Goal: Task Accomplishment & Management: Use online tool/utility

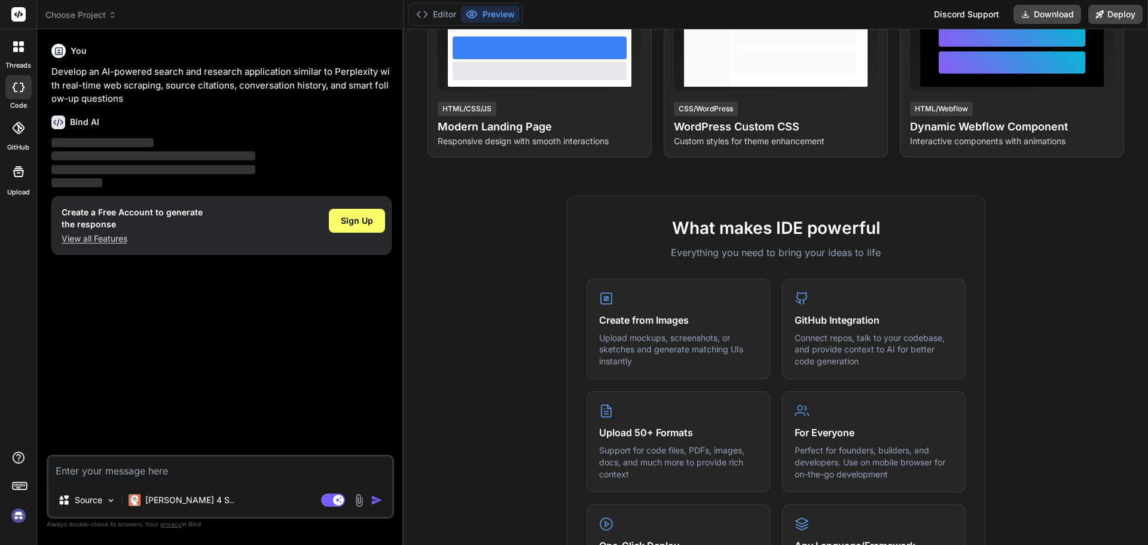
scroll to position [60, 0]
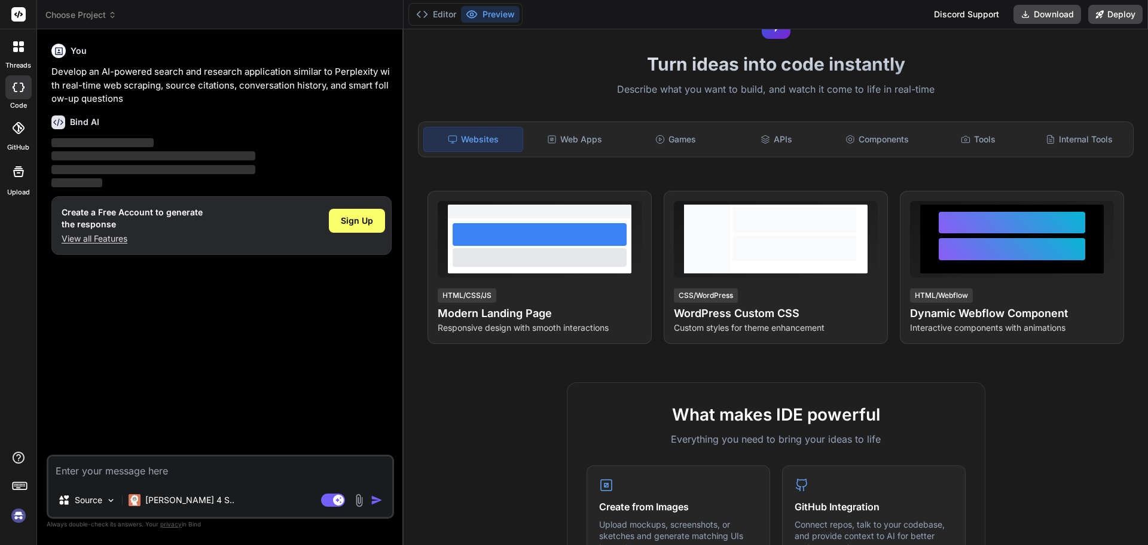
click at [16, 59] on div at bounding box center [18, 46] width 25 height 25
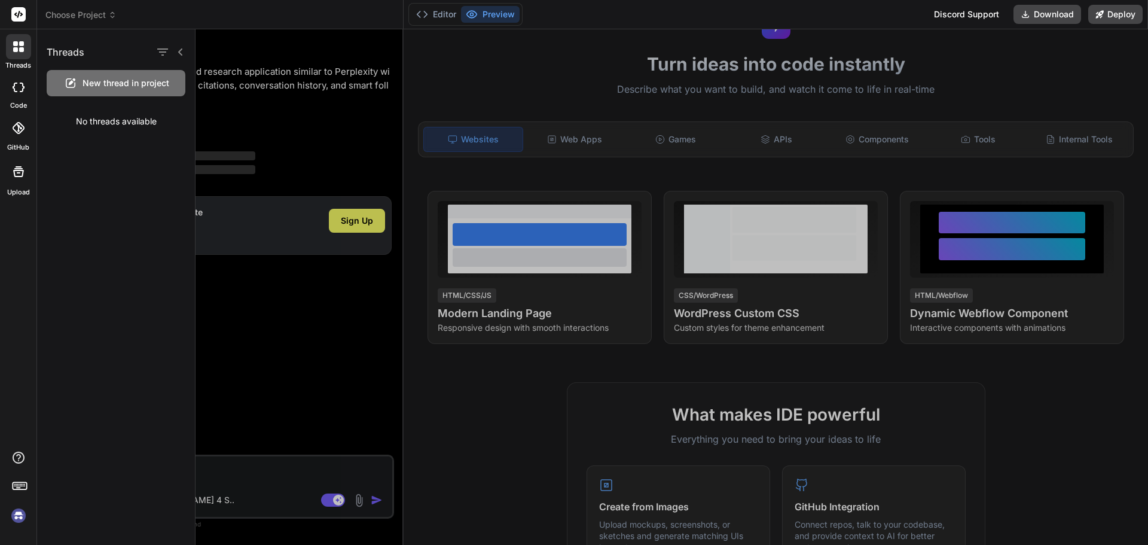
click at [20, 16] on rect at bounding box center [18, 14] width 14 height 14
click at [19, 186] on div at bounding box center [18, 171] width 29 height 29
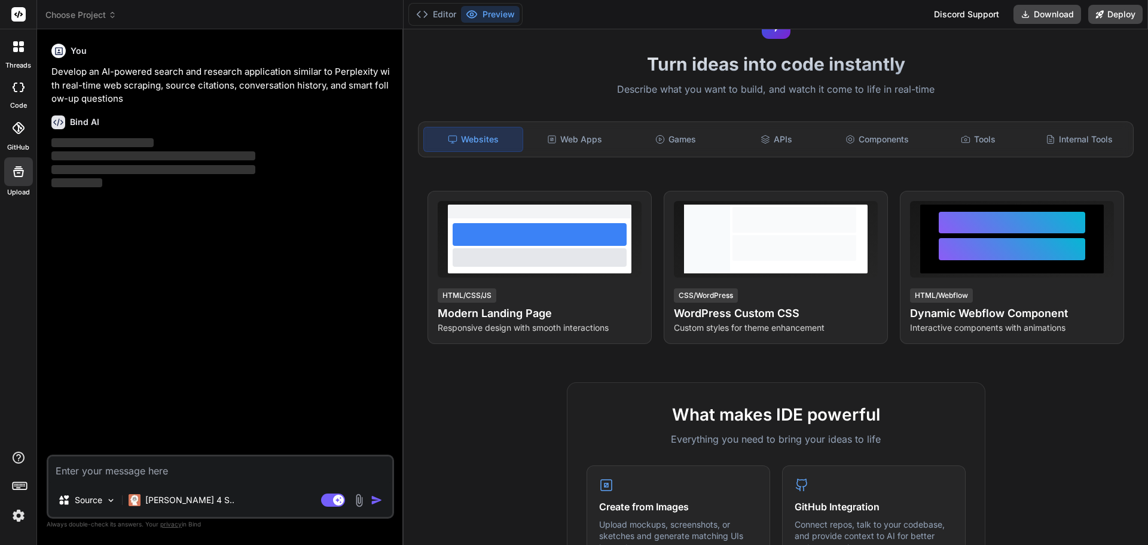
click at [14, 57] on div at bounding box center [18, 46] width 25 height 25
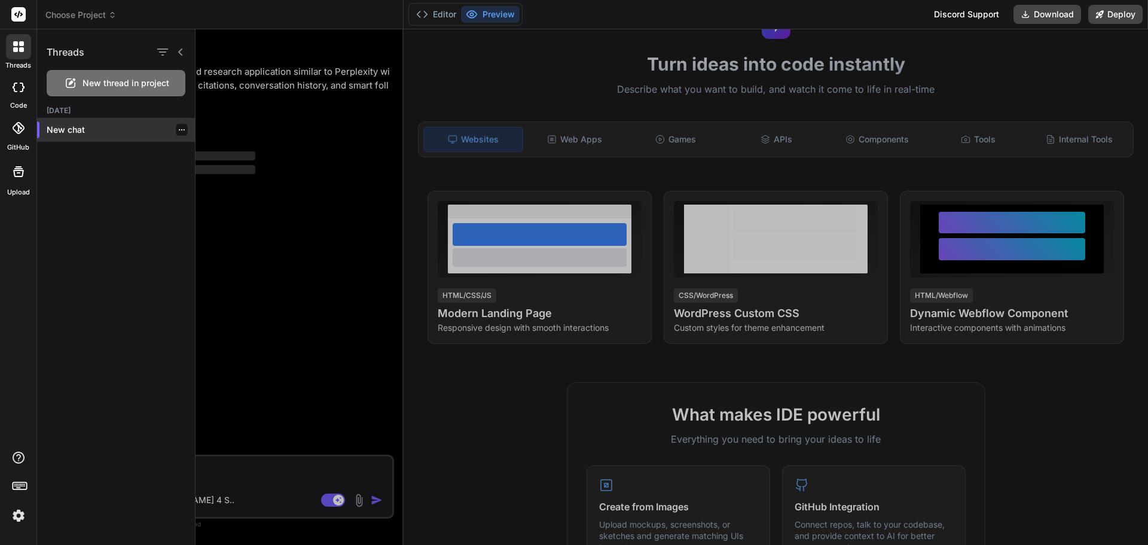
click at [62, 136] on p "New chat" at bounding box center [121, 130] width 148 height 12
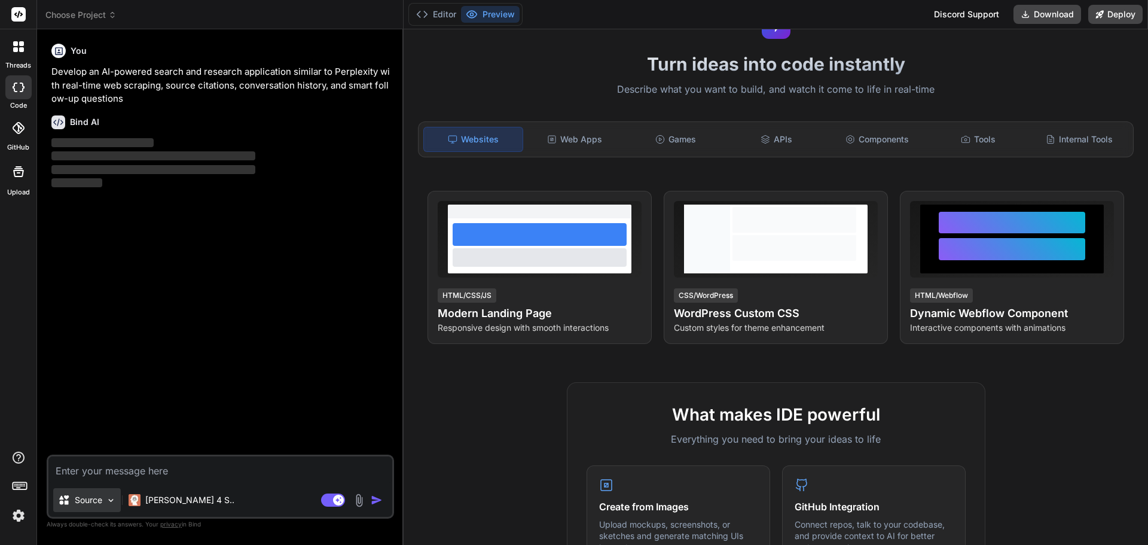
click at [116, 495] on img at bounding box center [111, 500] width 10 height 10
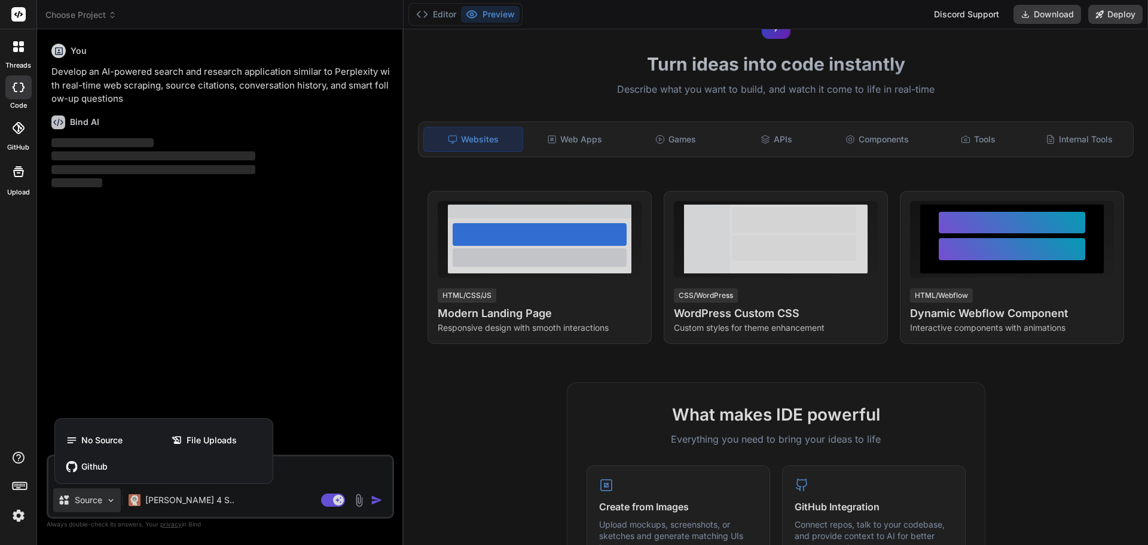
click at [121, 490] on div at bounding box center [574, 272] width 1148 height 545
type textarea "x"
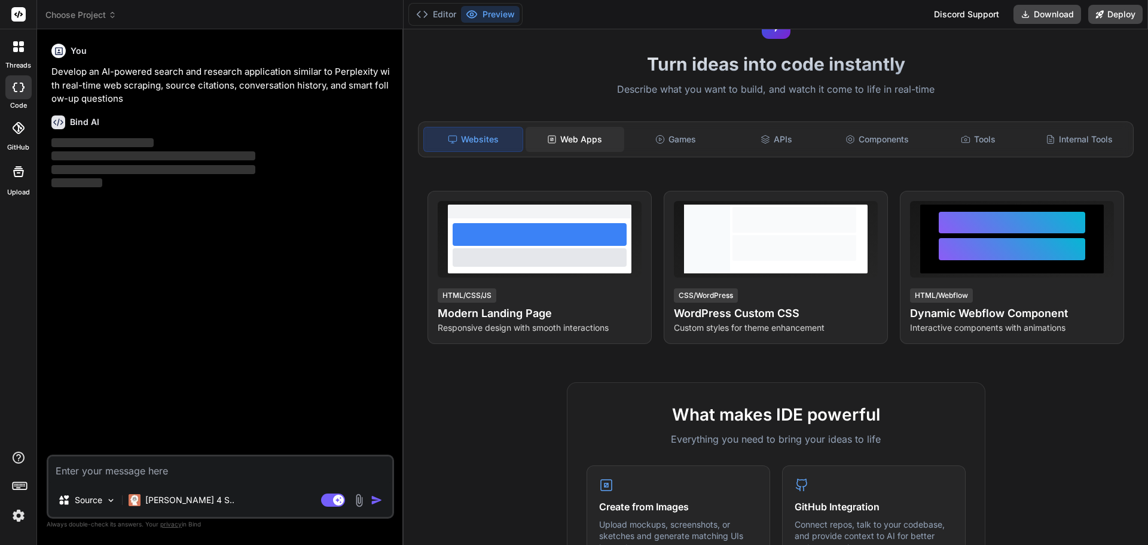
click at [597, 152] on div "Web Apps" at bounding box center [575, 139] width 99 height 25
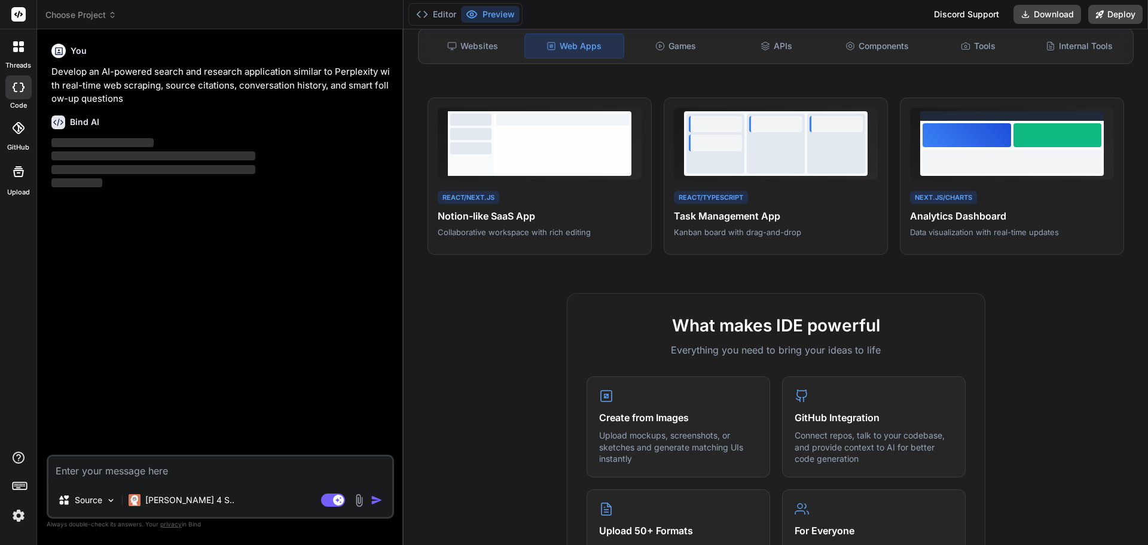
scroll to position [179, 0]
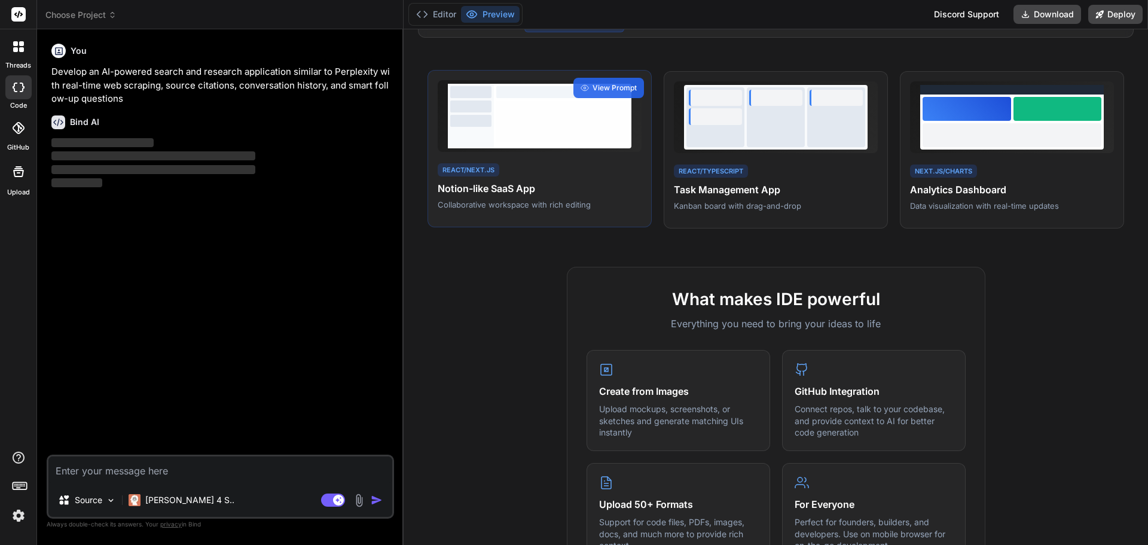
click at [600, 228] on div "React/Next.js Notion-like SaaS App Collaborative workspace with rich editing Vi…" at bounding box center [540, 149] width 224 height 158
click at [617, 98] on div "View Prompt" at bounding box center [608, 88] width 71 height 20
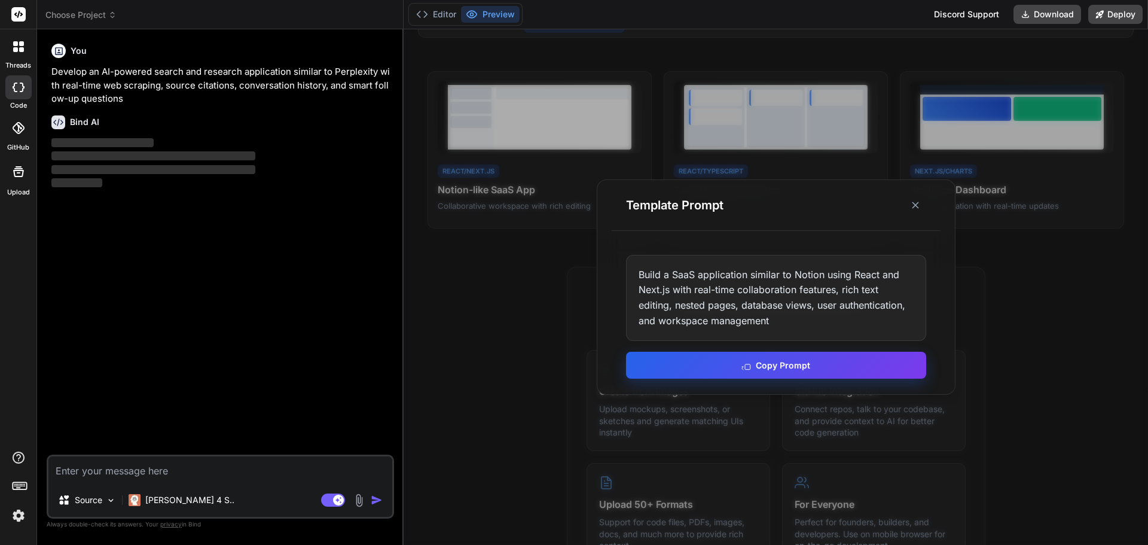
click at [809, 361] on button "Copy Prompt" at bounding box center [776, 365] width 300 height 27
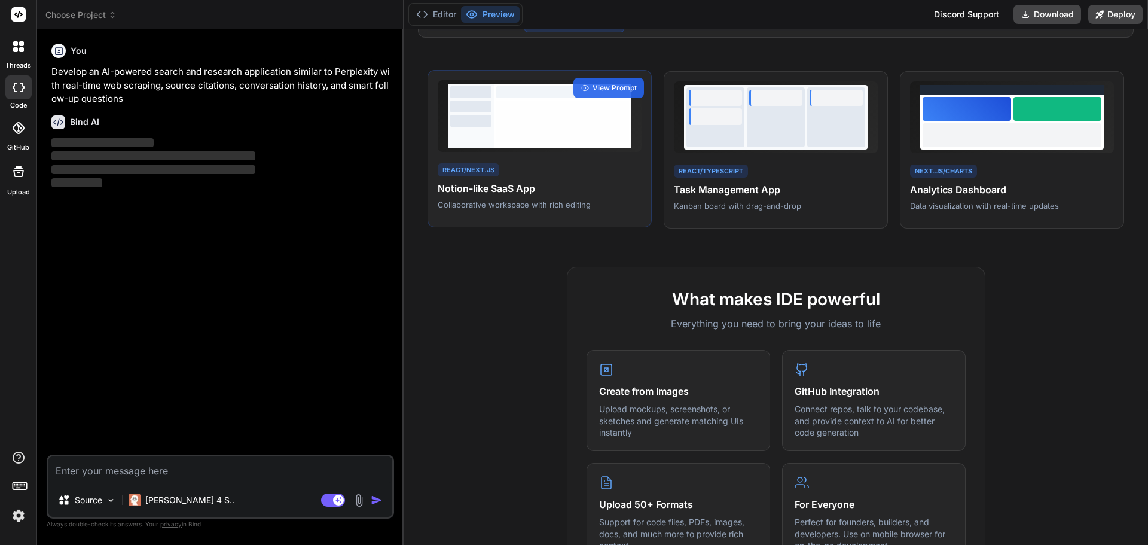
click at [546, 196] on h4 "Notion-like SaaS App" at bounding box center [540, 188] width 204 height 14
click at [584, 89] on circle at bounding box center [585, 88] width 2 height 2
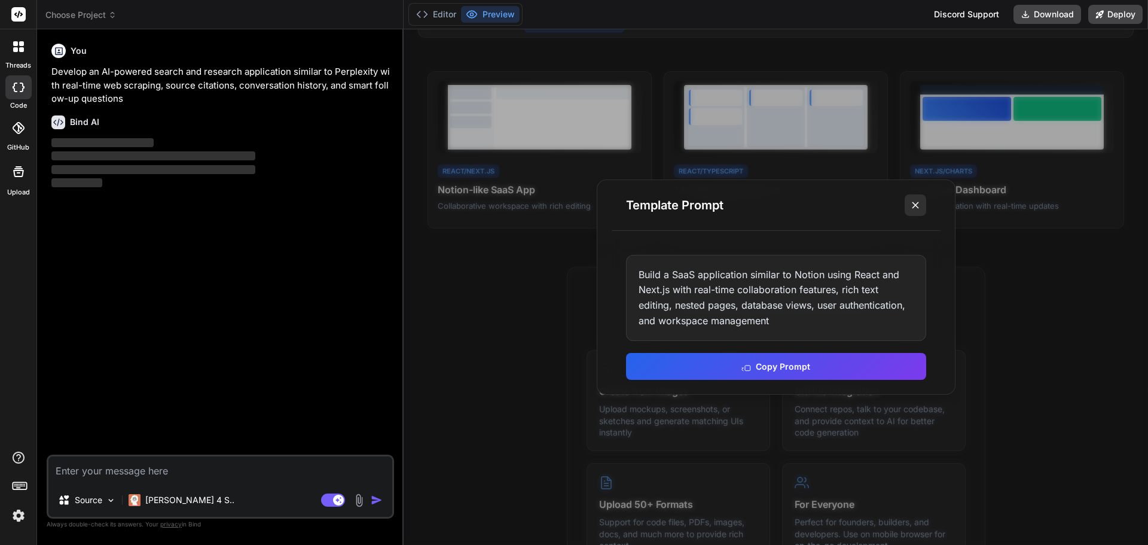
click at [914, 206] on line at bounding box center [915, 205] width 6 height 6
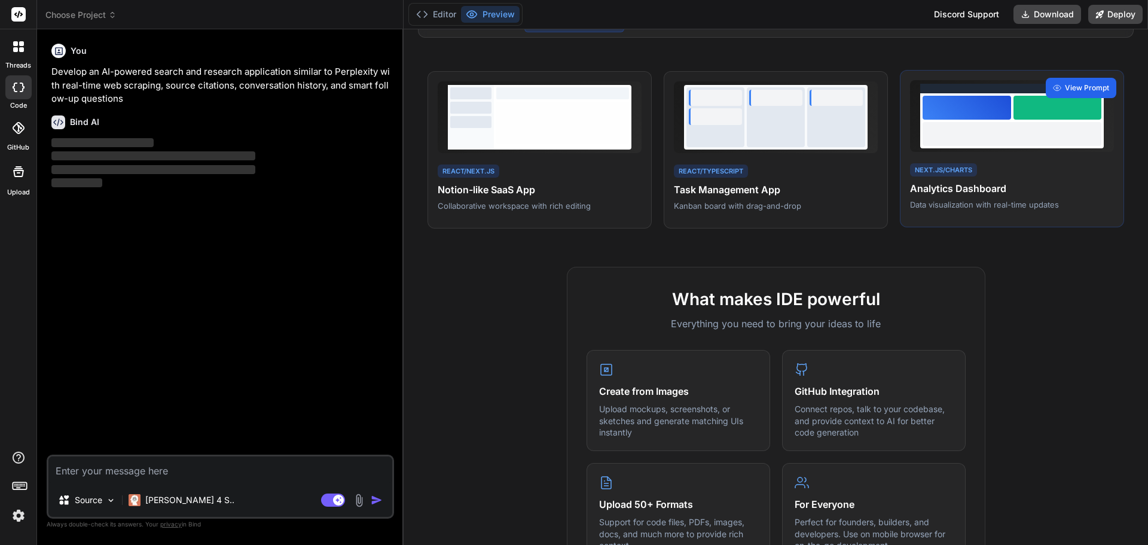
click at [1055, 98] on div "View Prompt" at bounding box center [1081, 88] width 71 height 20
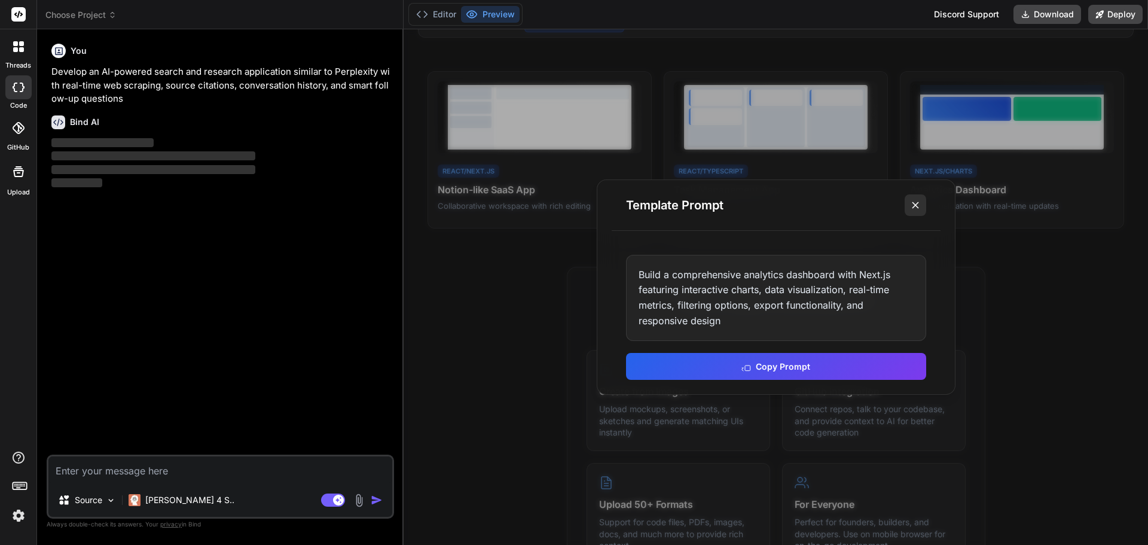
click at [914, 202] on line at bounding box center [915, 205] width 6 height 6
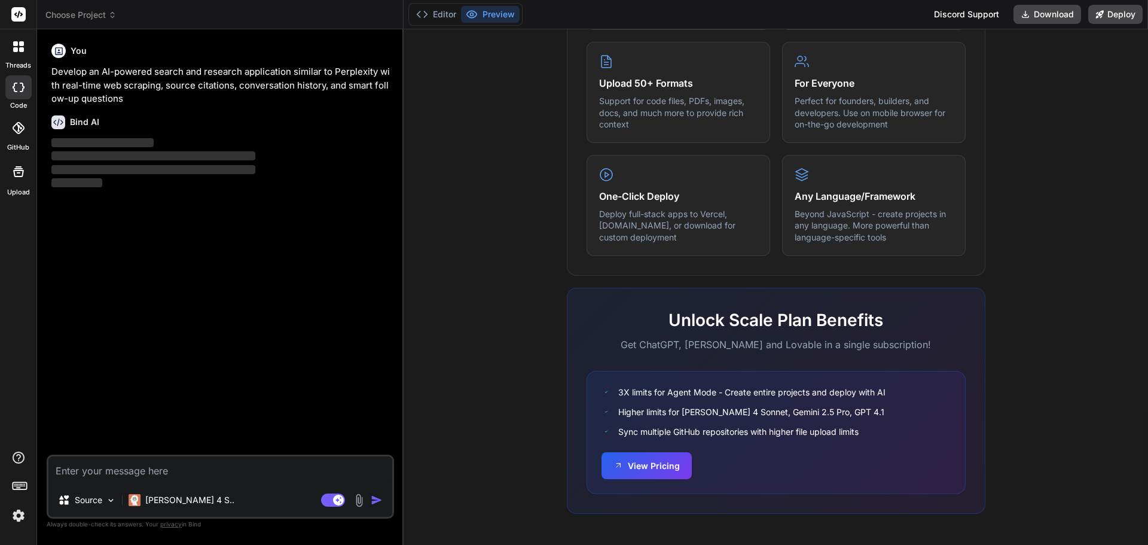
scroll to position [668, 0]
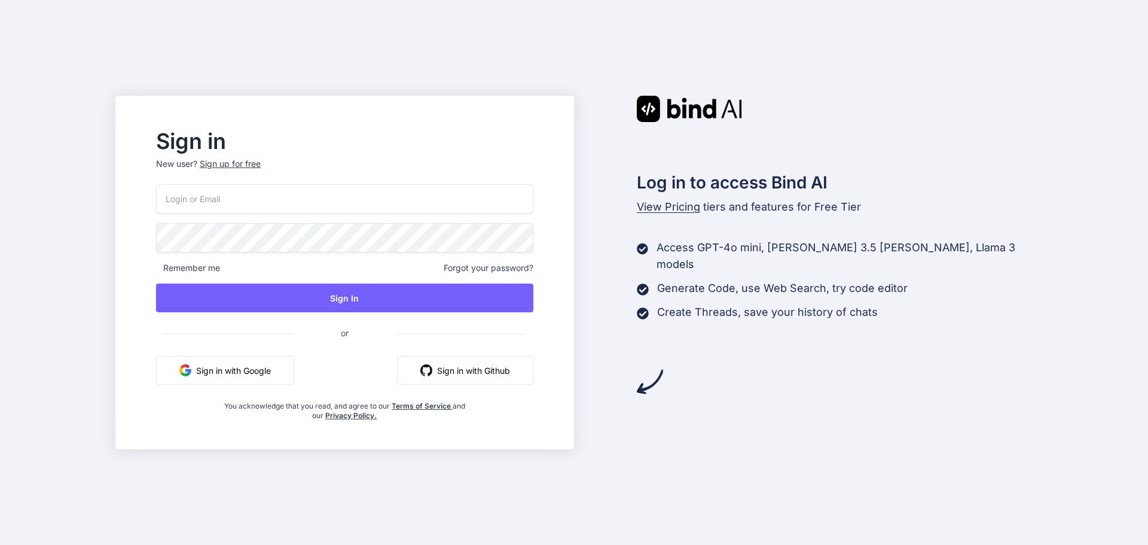
click at [246, 381] on button "Sign in with Google" at bounding box center [225, 370] width 138 height 29
